Goal: Task Accomplishment & Management: Use online tool/utility

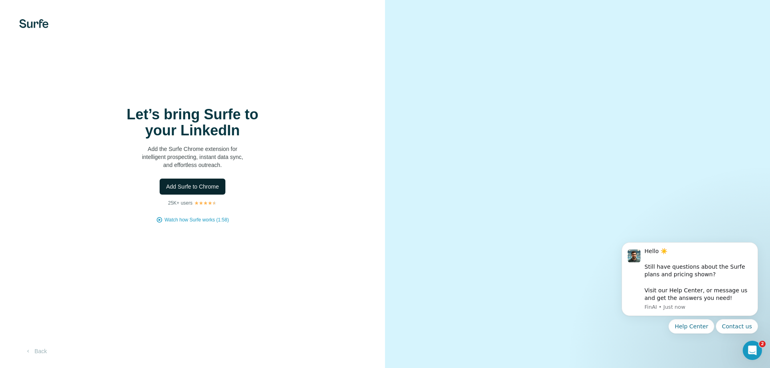
click at [207, 188] on span "Add Surfe to Chrome" at bounding box center [192, 187] width 53 height 8
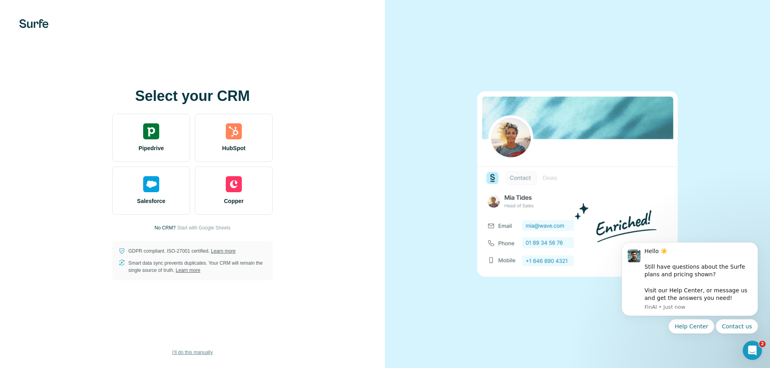
click at [195, 348] on button "I’ll do this manually" at bounding box center [192, 353] width 52 height 12
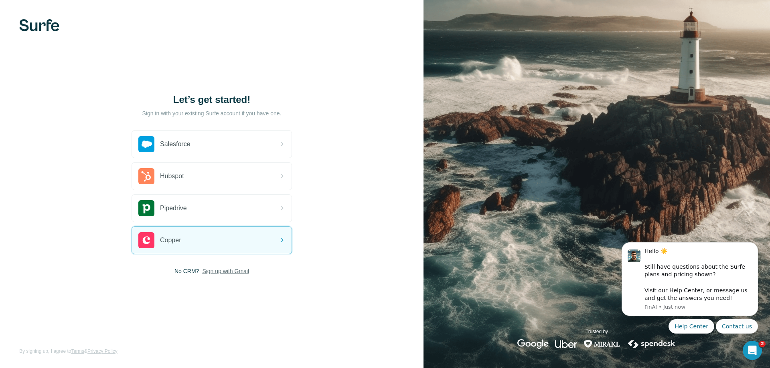
click at [243, 270] on span "Sign up with Gmail" at bounding box center [225, 271] width 47 height 8
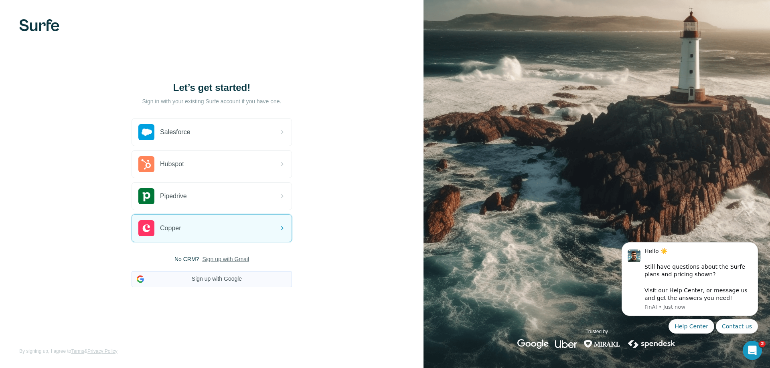
click at [242, 278] on button "Sign up with Google" at bounding box center [211, 279] width 160 height 16
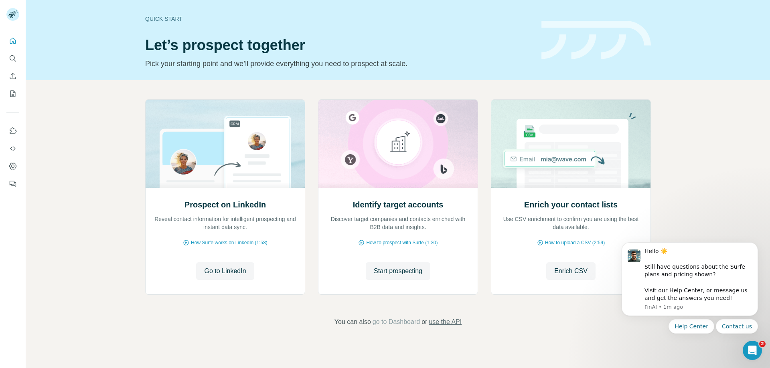
click at [439, 326] on span "use the API" at bounding box center [445, 323] width 33 height 10
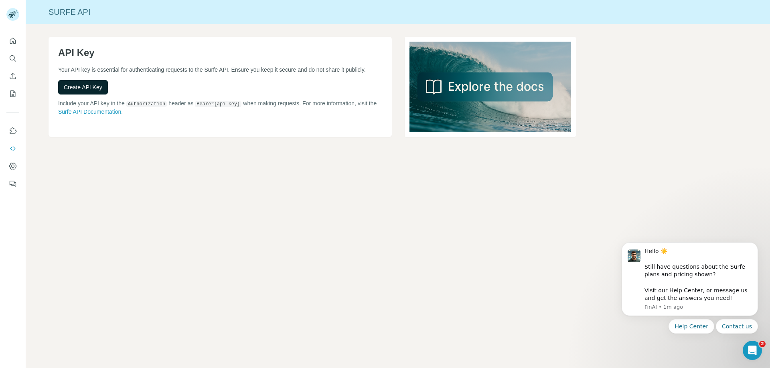
click at [97, 91] on span "Create API Key" at bounding box center [83, 87] width 38 height 8
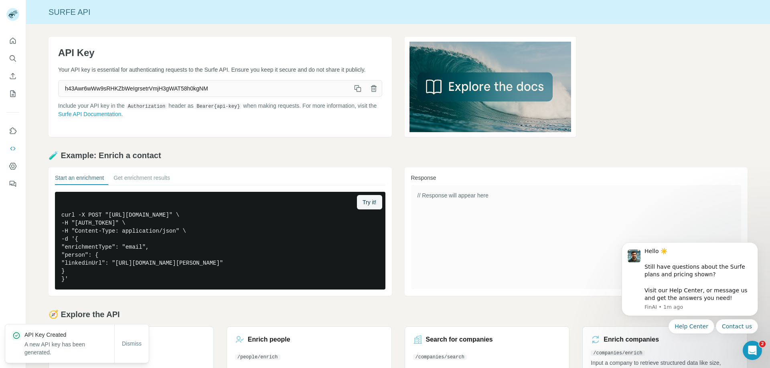
click at [359, 97] on button "button" at bounding box center [358, 89] width 16 height 16
click at [483, 88] on img at bounding box center [490, 87] width 172 height 100
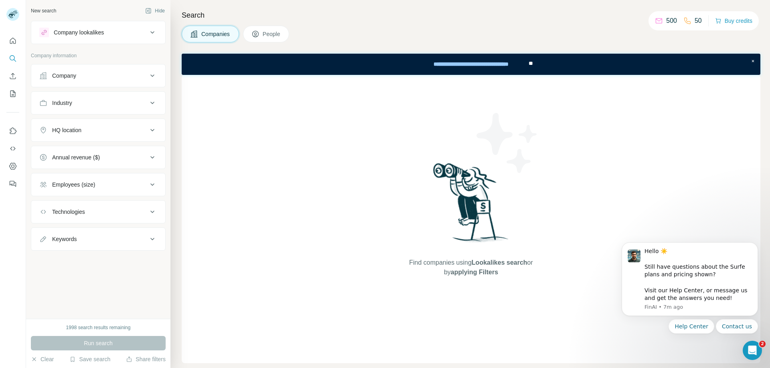
click at [107, 78] on div "Company" at bounding box center [93, 76] width 108 height 8
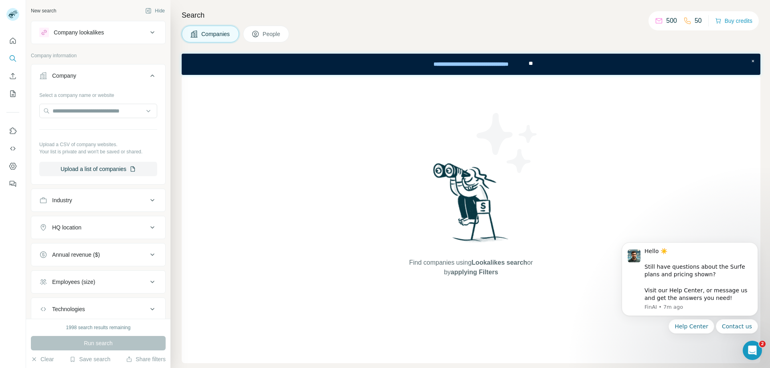
click at [107, 78] on div "Company" at bounding box center [93, 76] width 108 height 8
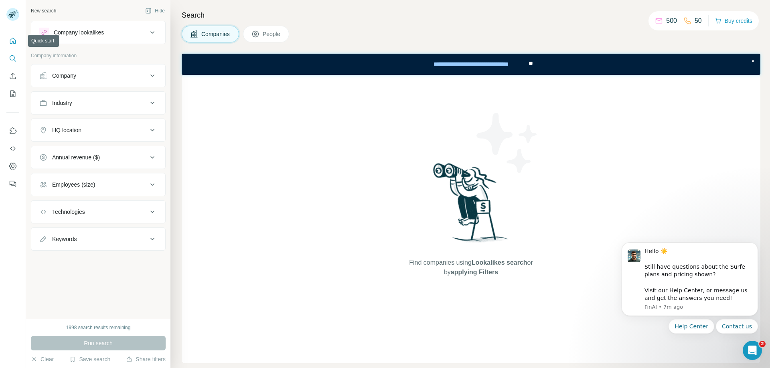
click at [8, 46] on button "Quick start" at bounding box center [12, 41] width 13 height 14
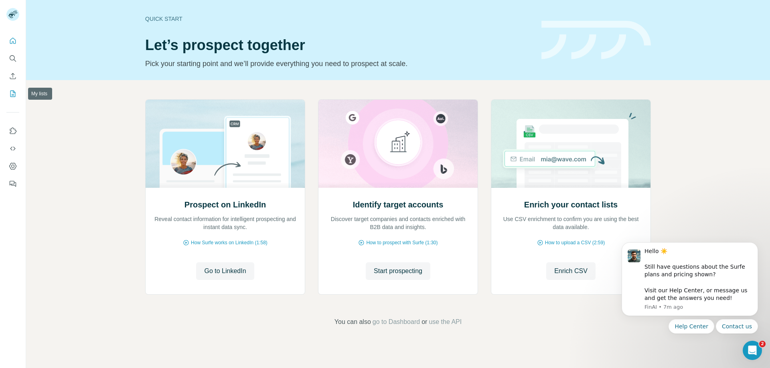
click at [12, 97] on icon "My lists" at bounding box center [13, 94] width 8 height 8
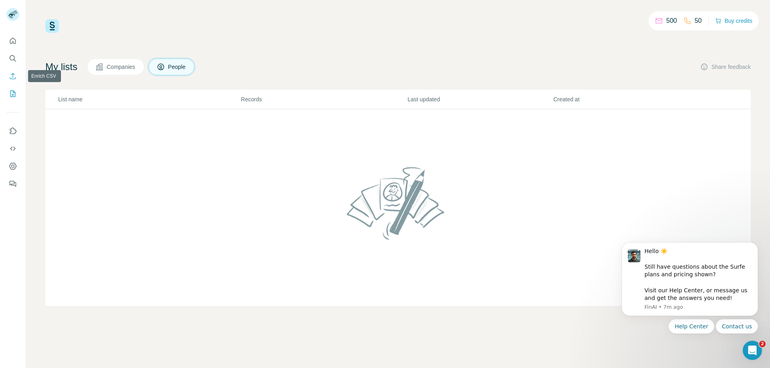
click at [12, 81] on button "Enrich CSV" at bounding box center [12, 76] width 13 height 14
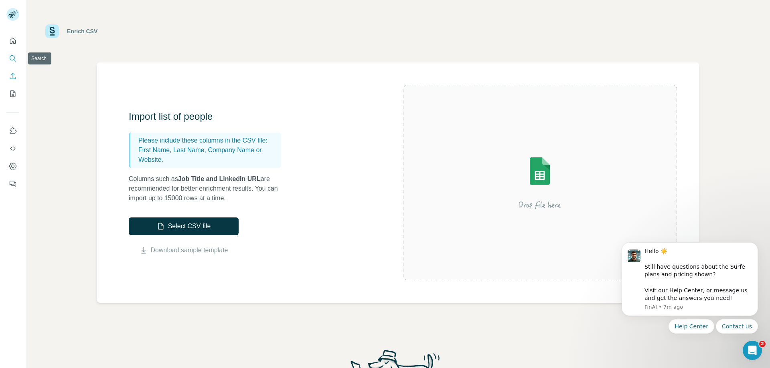
click at [8, 63] on button "Search" at bounding box center [12, 58] width 13 height 14
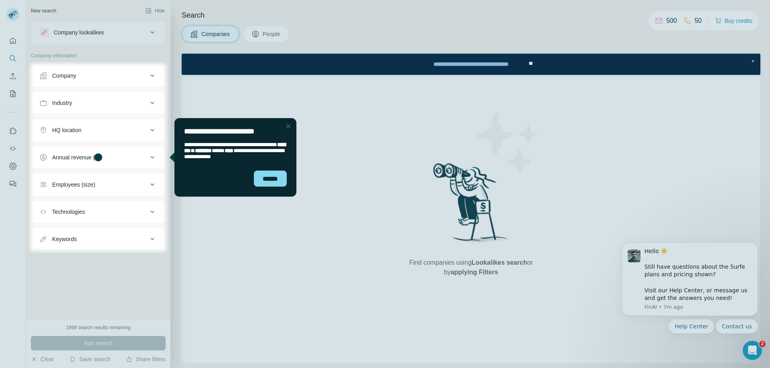
click at [13, 129] on div at bounding box center [14, 157] width 29 height 191
click at [194, 113] on div at bounding box center [469, 157] width 602 height 191
click at [285, 128] on div "Close Step" at bounding box center [288, 126] width 10 height 10
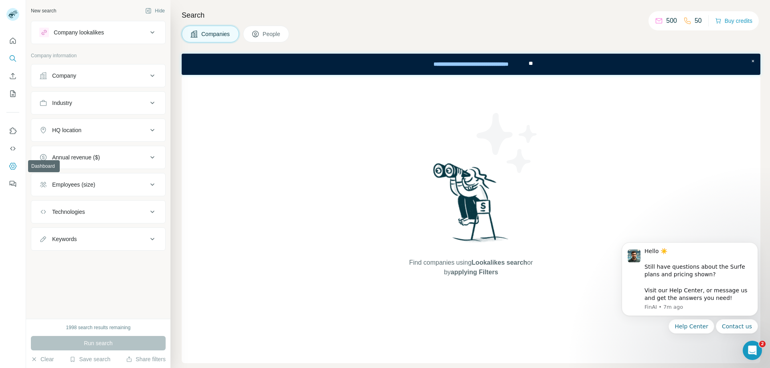
click at [10, 169] on icon "Dashboard" at bounding box center [13, 166] width 8 height 8
